Goal: Task Accomplishment & Management: Use online tool/utility

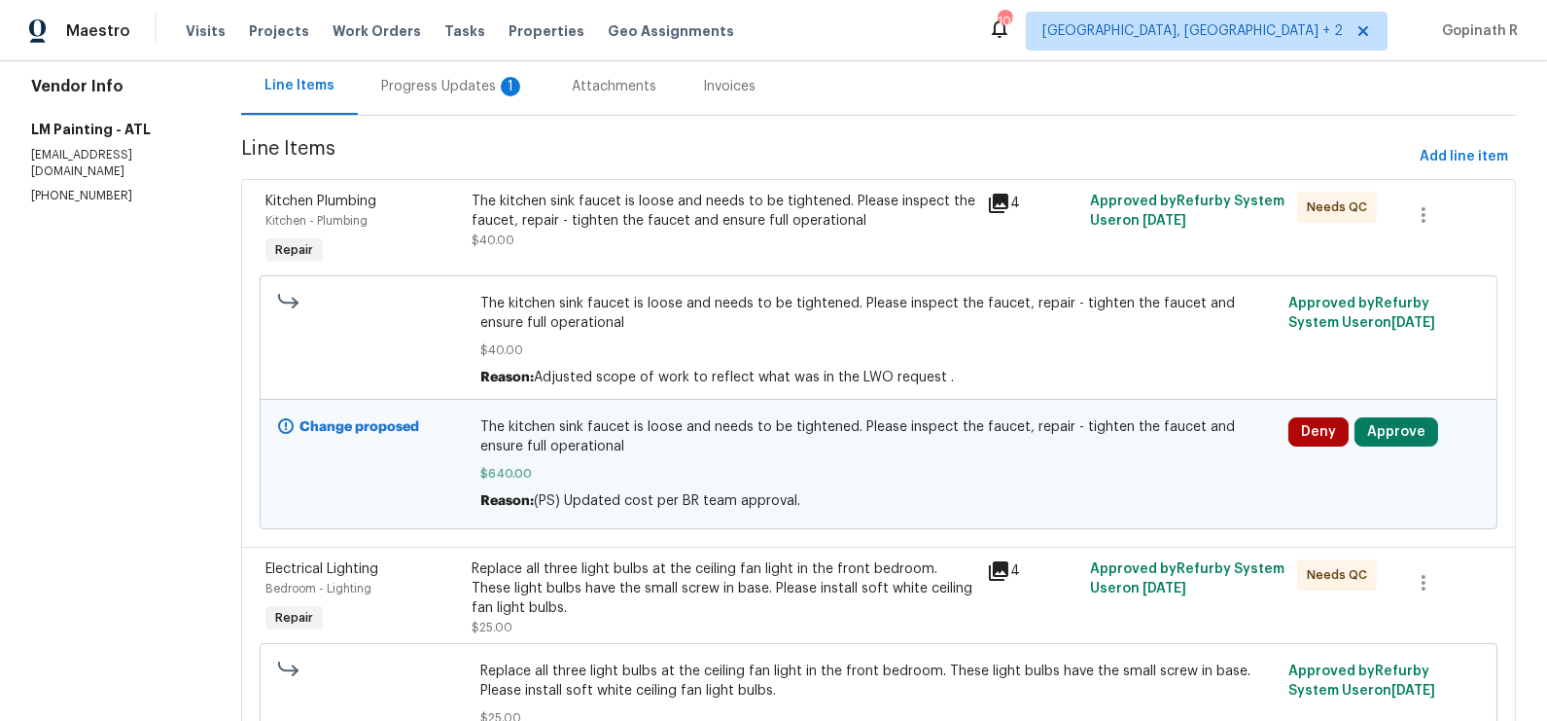
scroll to position [186, 0]
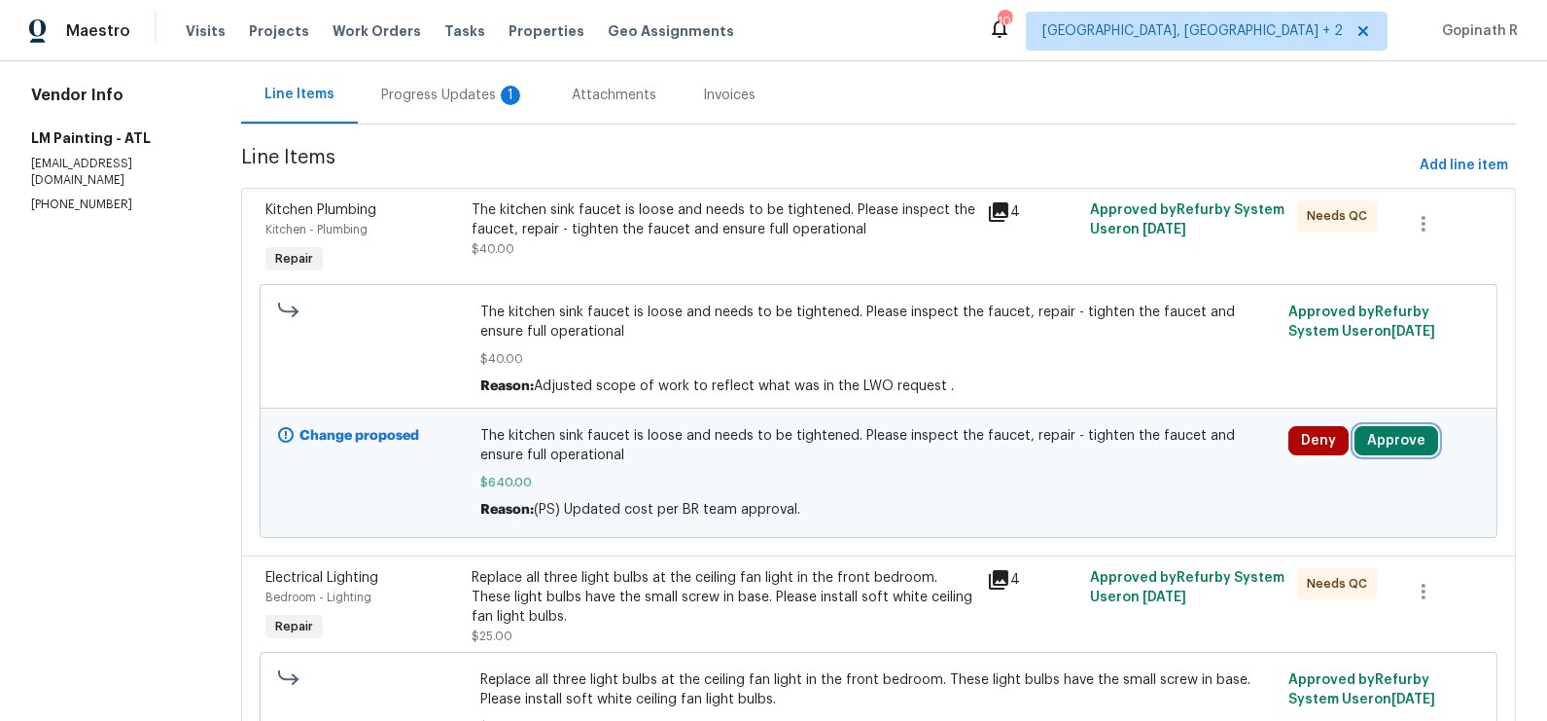
click at [1408, 441] on button "Approve" at bounding box center [1397, 440] width 84 height 29
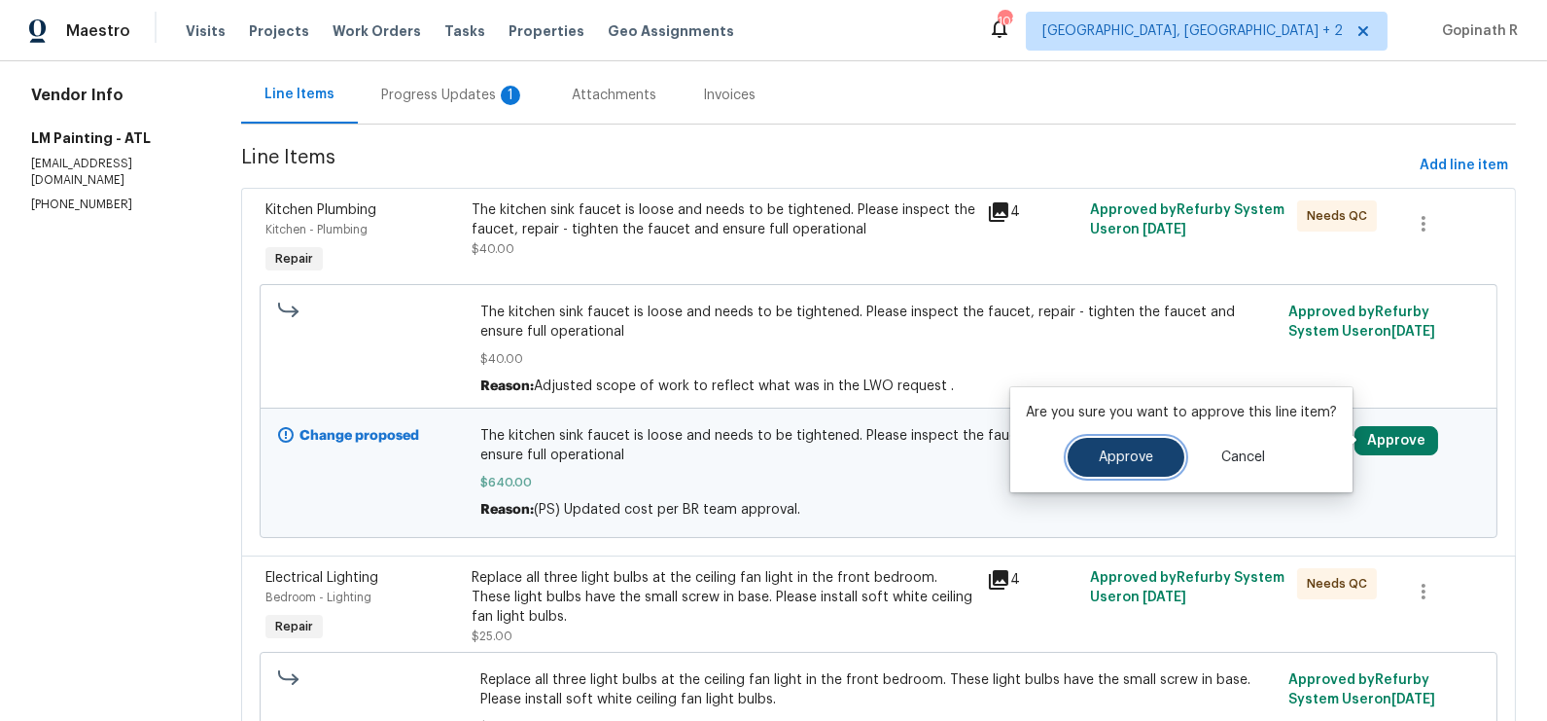
click at [1131, 469] on button "Approve" at bounding box center [1126, 457] width 117 height 39
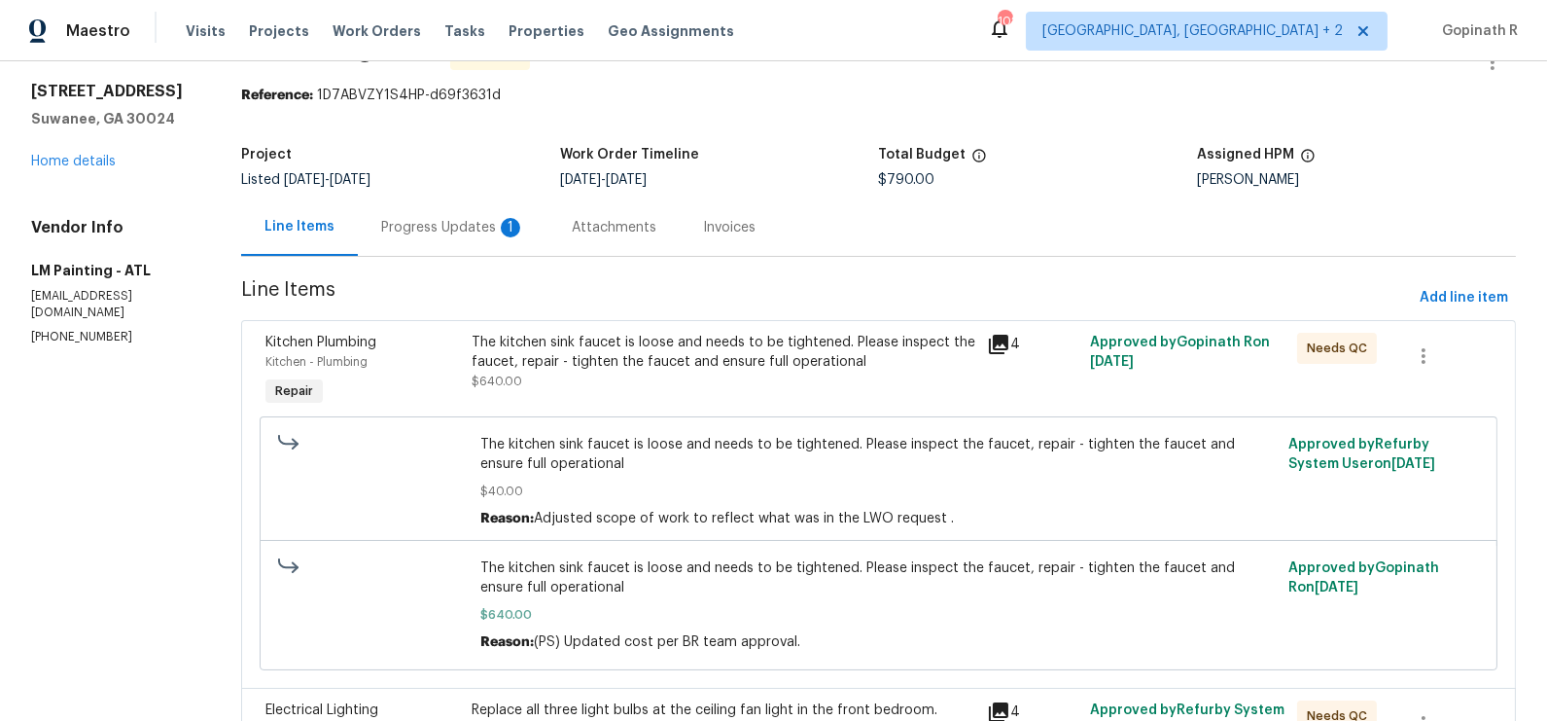
scroll to position [0, 0]
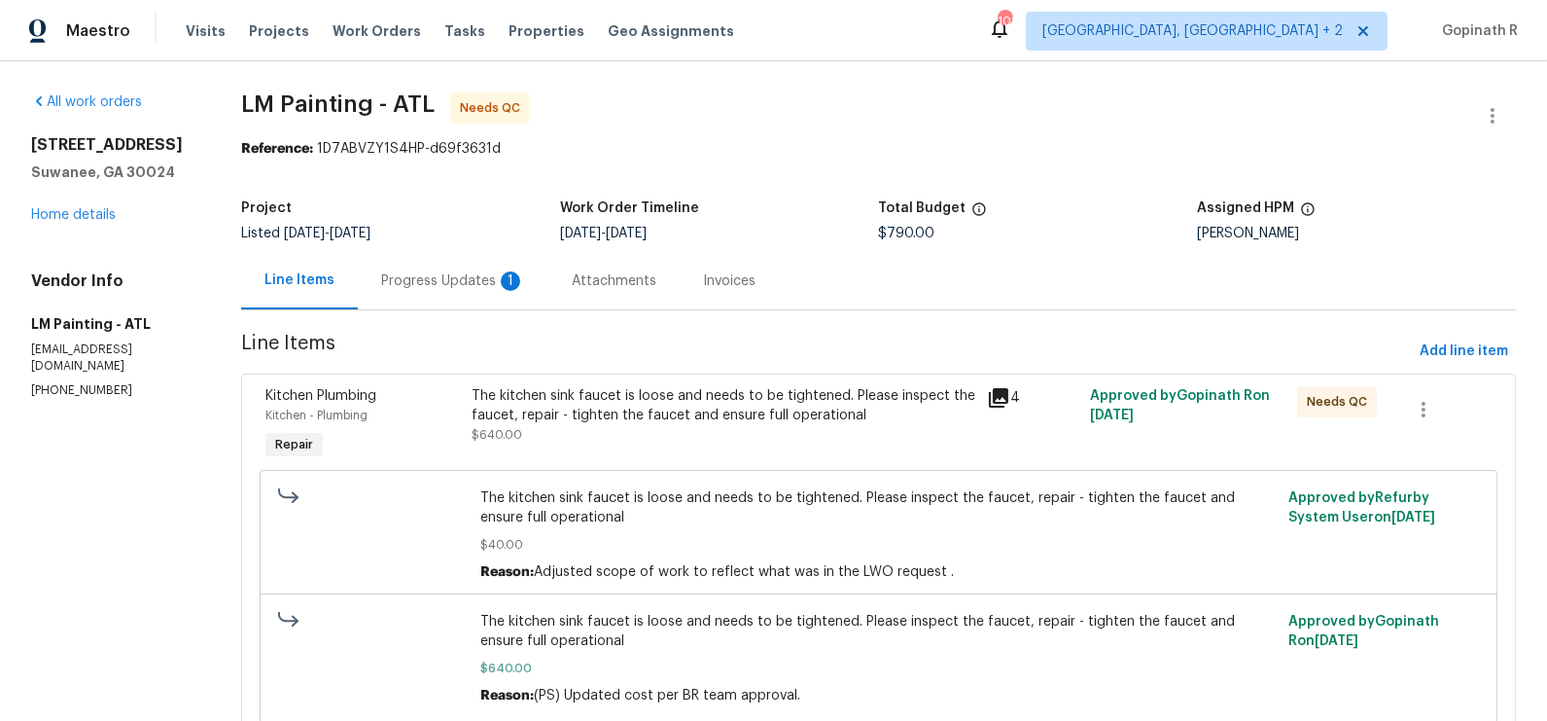
click at [437, 147] on div "Reference: 1D7ABVZY1S4HP-d69f3631d" at bounding box center [878, 148] width 1275 height 19
copy div "1D7ABVZY1S4HP"
